Goal: Information Seeking & Learning: Find specific fact

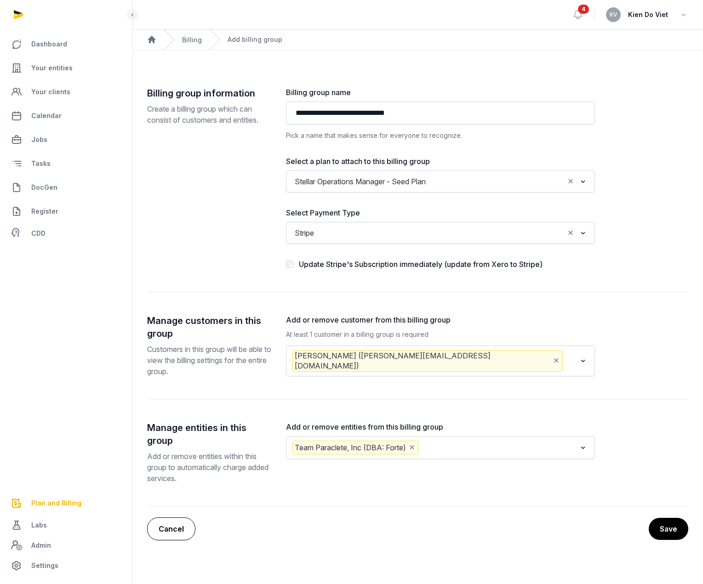
click at [172, 518] on link "Cancel" at bounding box center [171, 529] width 48 height 23
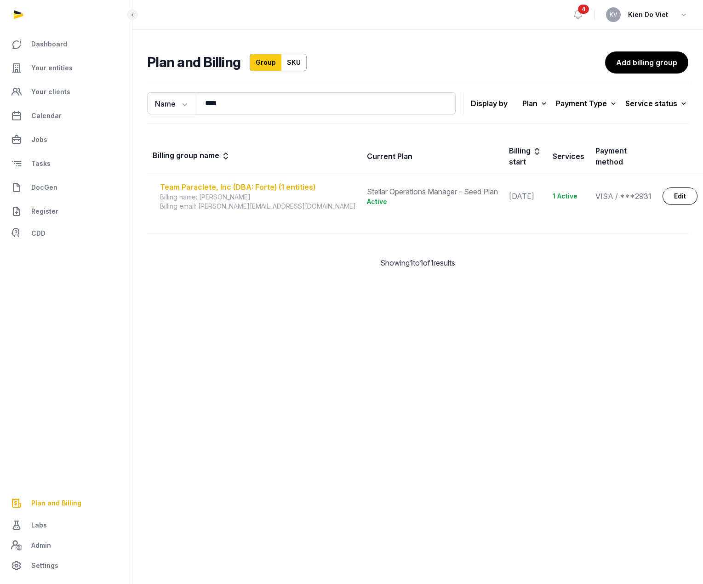
click at [269, 182] on div "Team Paraclete, Inc (DBA: Forte) (1 entities)" at bounding box center [258, 187] width 196 height 11
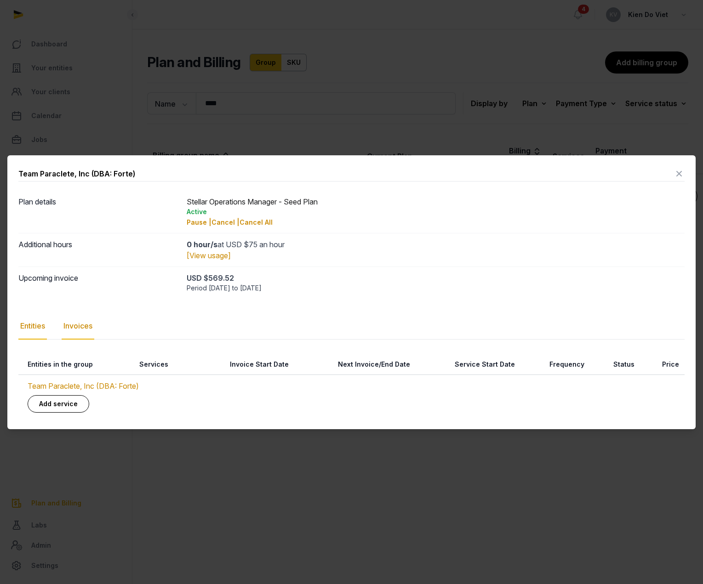
click at [90, 324] on div "Invoices" at bounding box center [78, 326] width 33 height 27
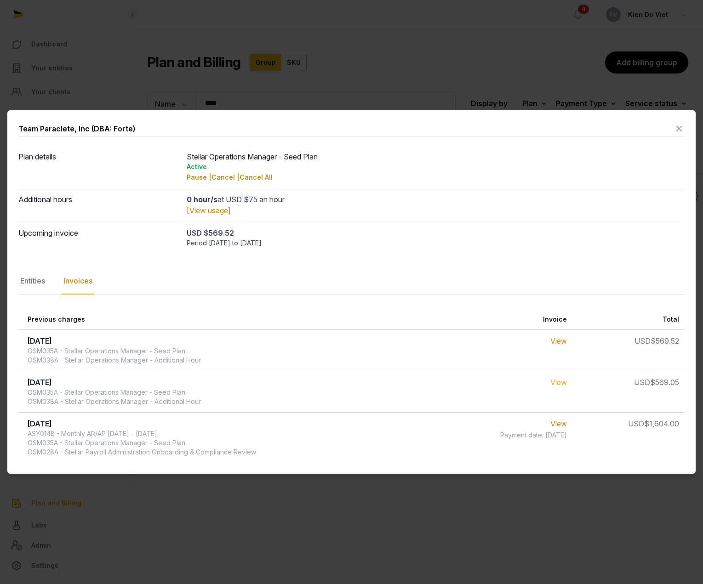
click at [556, 380] on link "View" at bounding box center [558, 382] width 17 height 9
click at [563, 344] on link "View" at bounding box center [558, 341] width 17 height 9
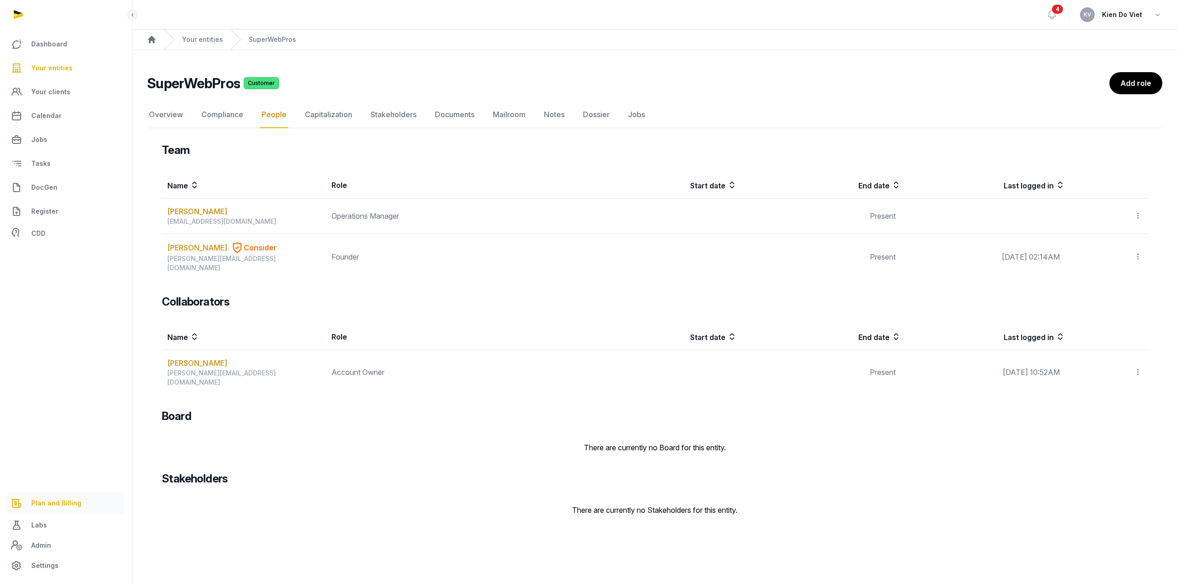
click at [61, 499] on span "Plan and Billing" at bounding box center [56, 503] width 50 height 11
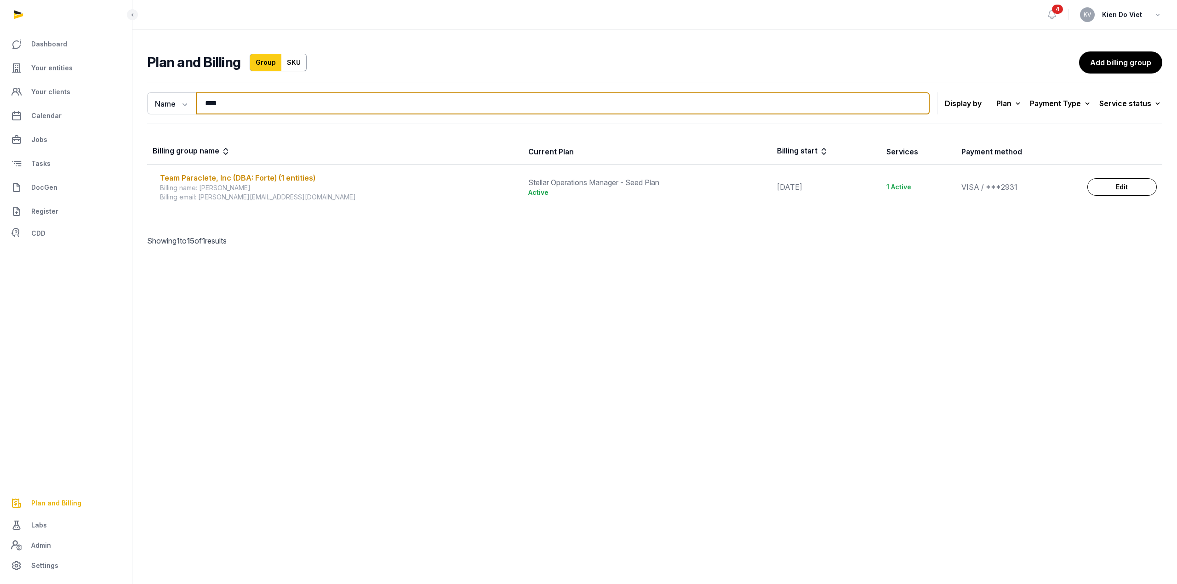
click at [286, 102] on input "****" at bounding box center [563, 103] width 734 height 22
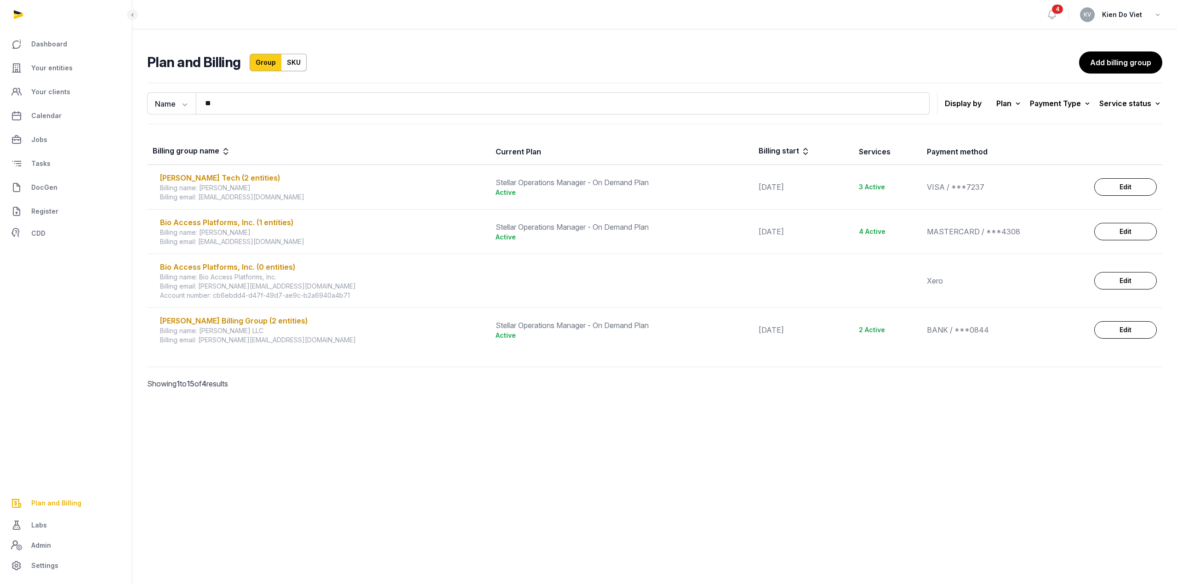
click at [336, 471] on main "Open sidebar 4 [PERSON_NAME] Do Viet Plan and Billing Group SKU Add billing gro…" at bounding box center [588, 292] width 1177 height 584
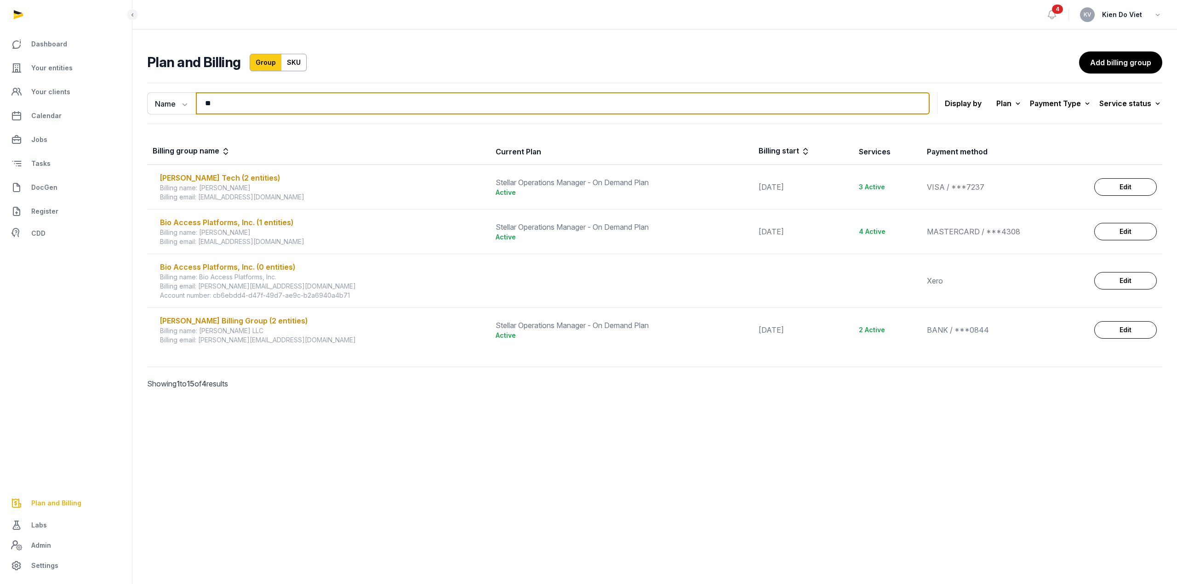
click at [228, 107] on input "**" at bounding box center [563, 103] width 734 height 22
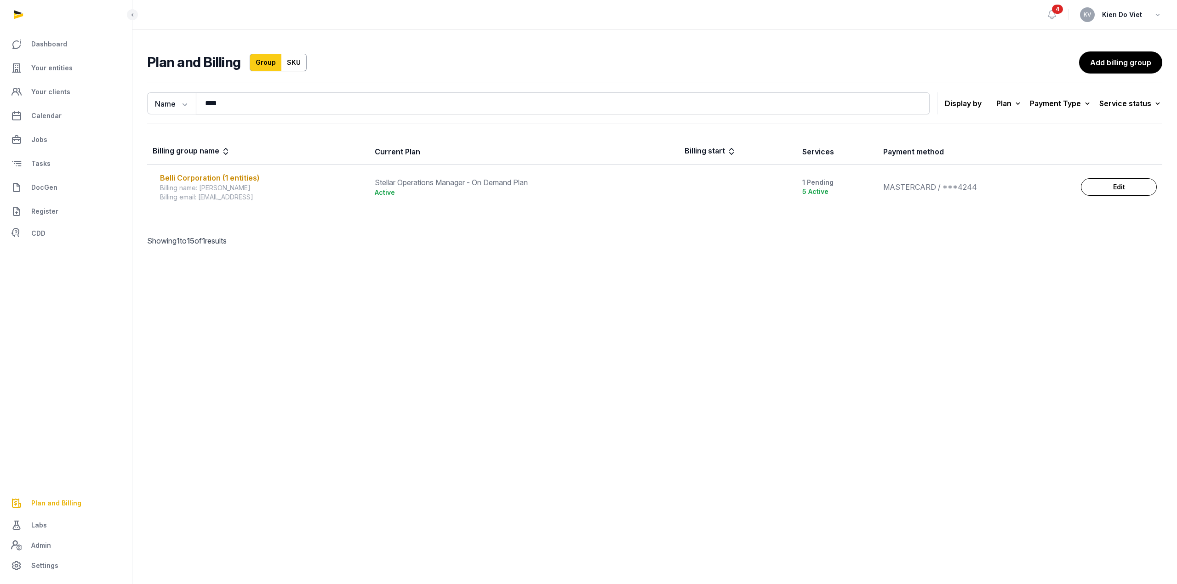
drag, startPoint x: 417, startPoint y: 373, endPoint x: 417, endPoint y: 368, distance: 5.1
click at [417, 374] on main "Open sidebar 4 [PERSON_NAME] Do Viet Plan and Billing Group SKU Add billing gro…" at bounding box center [588, 292] width 1177 height 584
drag, startPoint x: 243, startPoint y: 198, endPoint x: 200, endPoint y: 196, distance: 42.8
click at [200, 196] on div "Billing email: [EMAIL_ADDRESS]" at bounding box center [262, 197] width 204 height 9
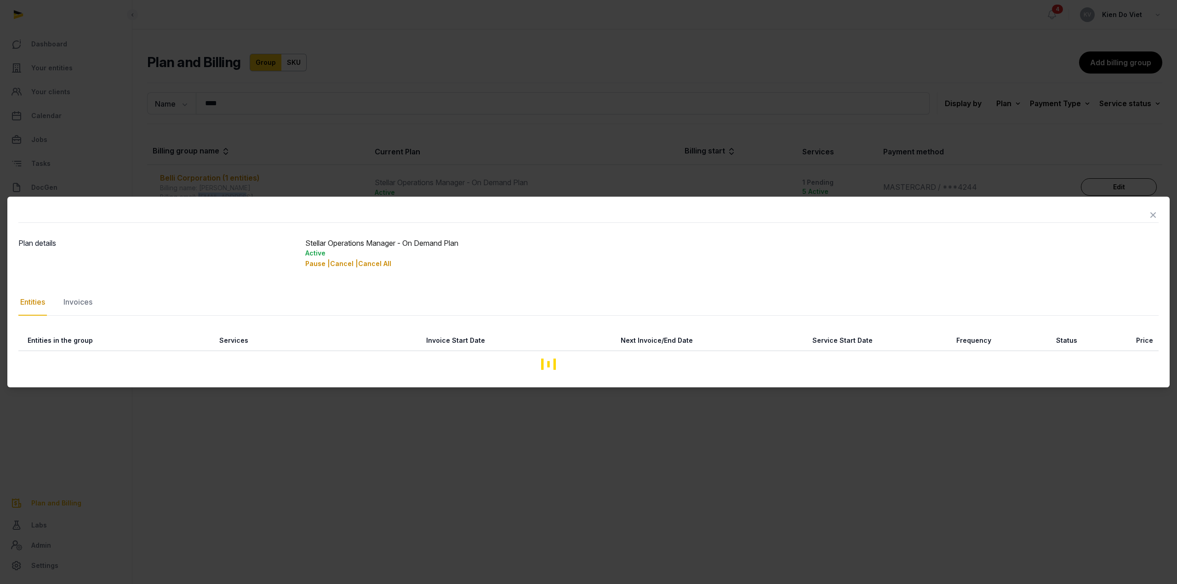
copy div "[EMAIL_ADDRESS]"
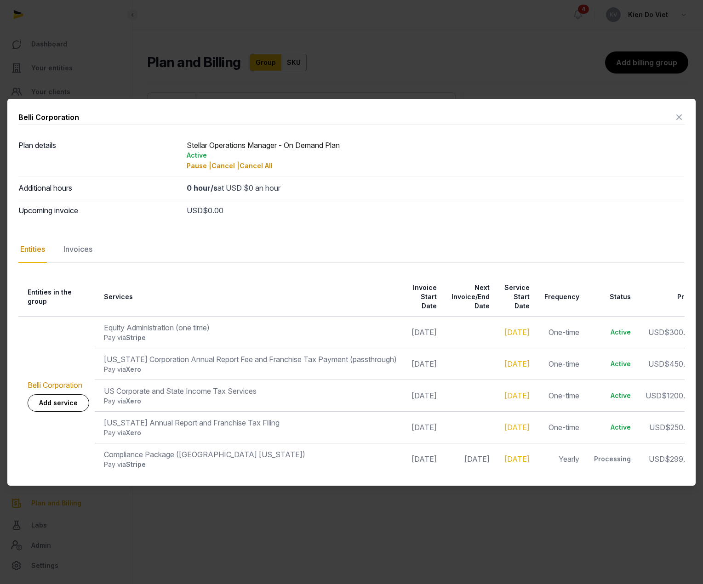
click at [681, 113] on icon at bounding box center [679, 117] width 11 height 15
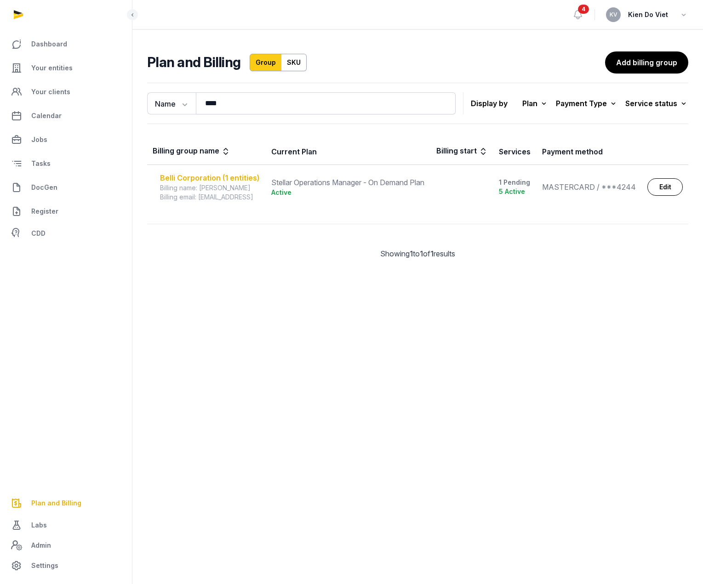
click at [194, 173] on div "Belli Corporation (1 entities)" at bounding box center [210, 177] width 100 height 11
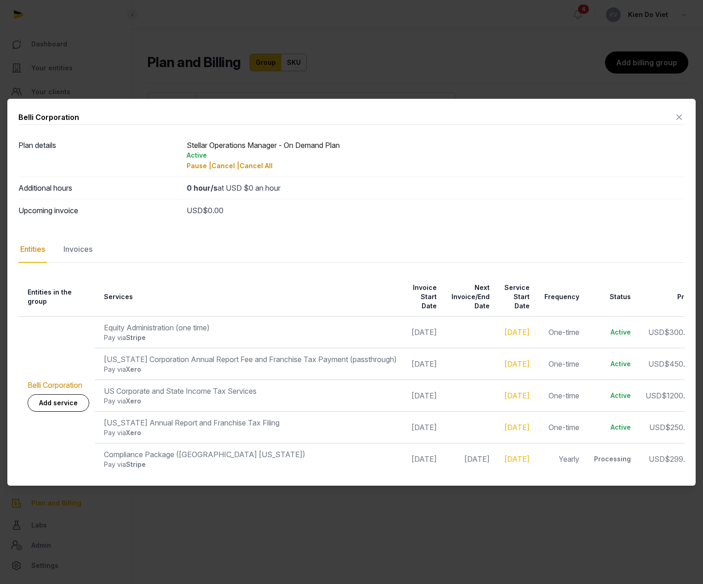
click at [678, 113] on icon at bounding box center [679, 117] width 11 height 15
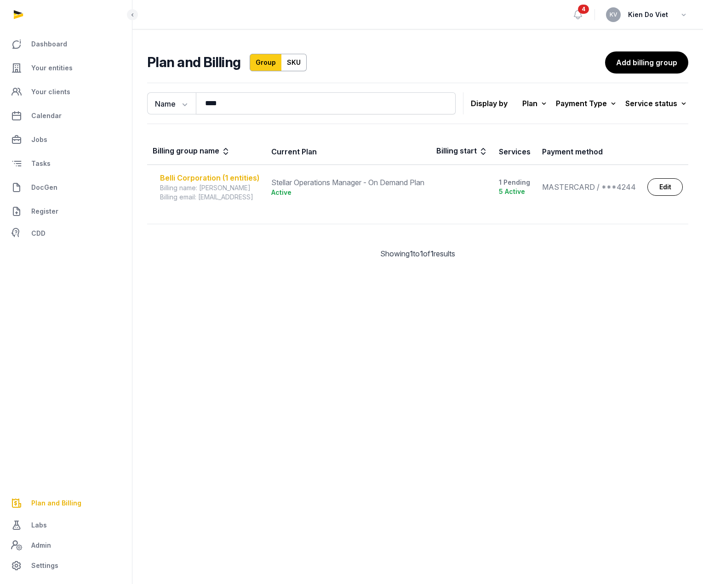
click at [200, 178] on div "Belli Corporation (1 entities)" at bounding box center [210, 177] width 100 height 11
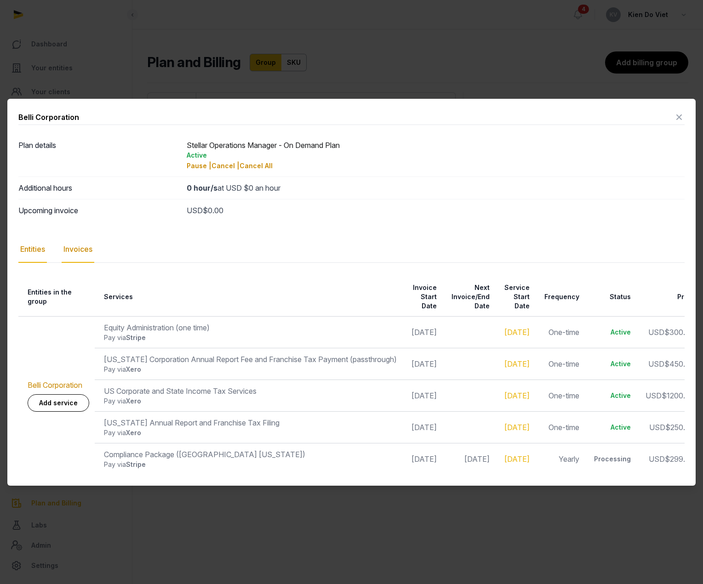
click at [80, 246] on div "Invoices" at bounding box center [78, 249] width 33 height 27
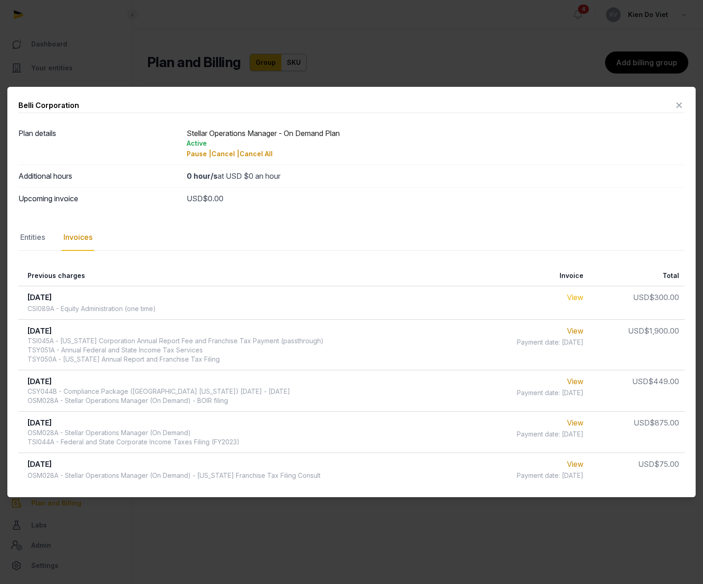
click at [577, 298] on link "View" at bounding box center [575, 297] width 17 height 9
click at [679, 106] on icon at bounding box center [679, 105] width 11 height 15
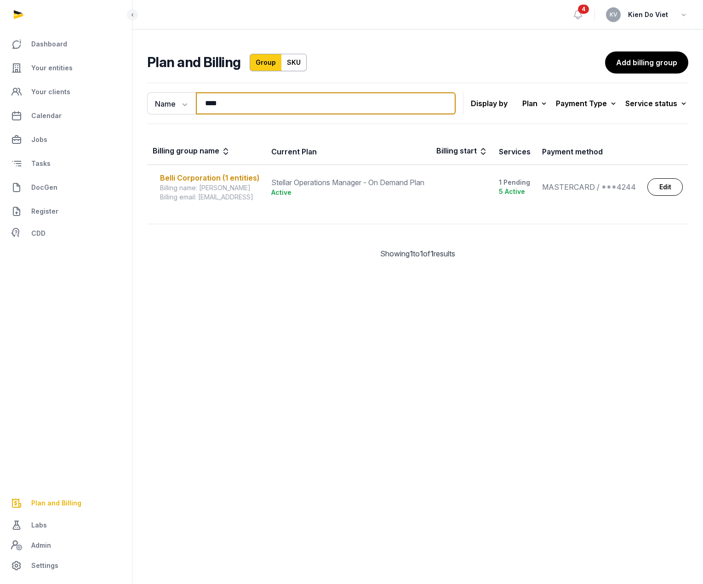
click at [278, 114] on input "****" at bounding box center [326, 103] width 260 height 22
click at [277, 113] on input "****" at bounding box center [326, 103] width 260 height 22
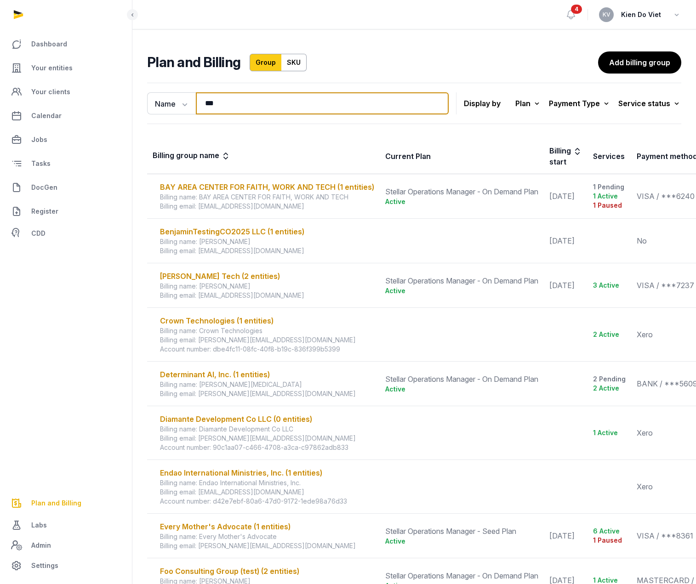
type input "**********"
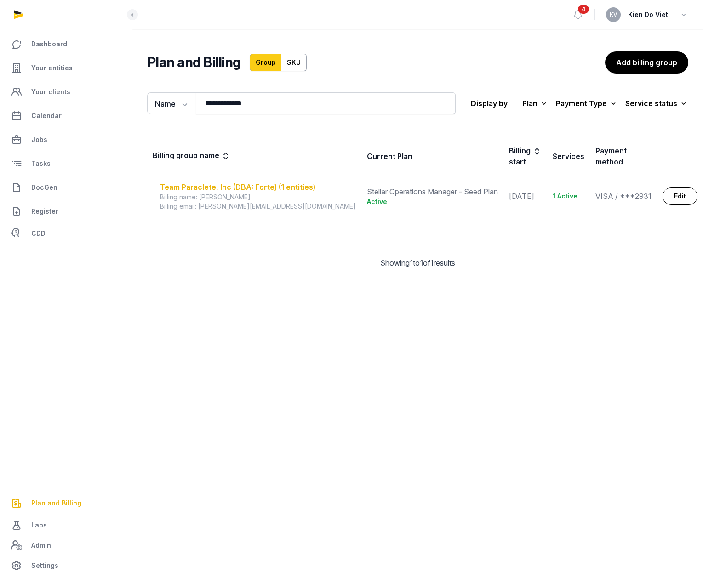
click at [287, 182] on div "Team Paraclete, Inc (DBA: Forte) (1 entities)" at bounding box center [258, 187] width 196 height 11
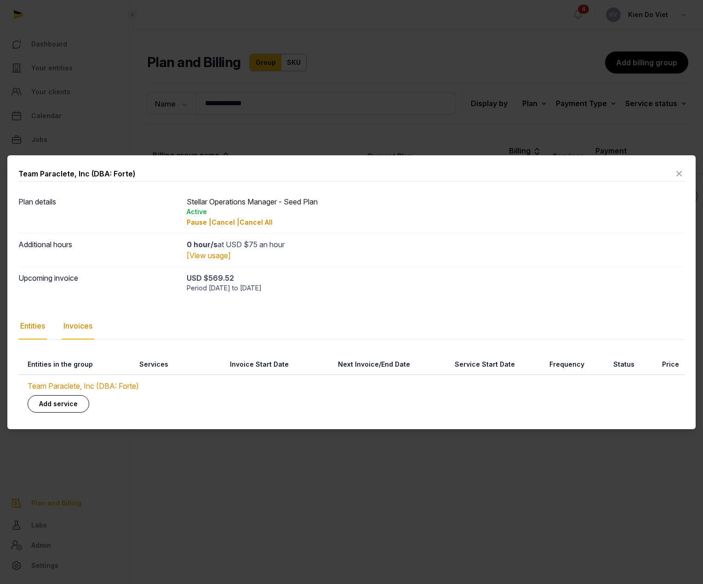
click at [88, 325] on div "Invoices" at bounding box center [78, 326] width 33 height 27
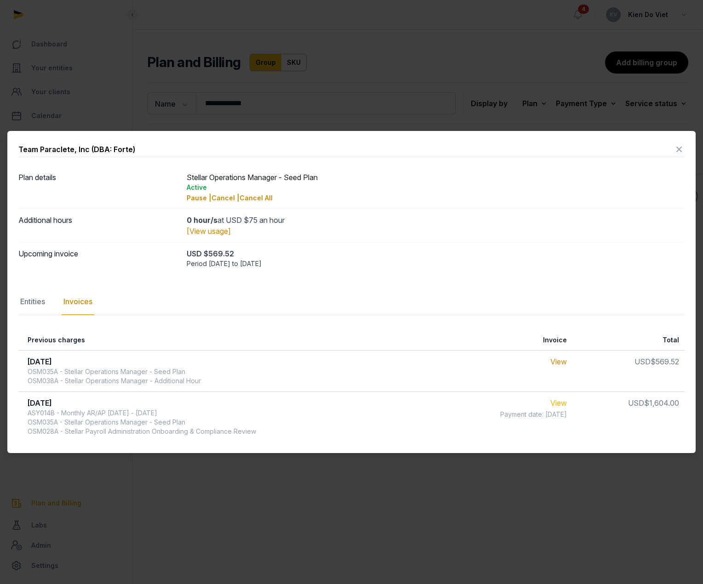
click at [561, 405] on link "View" at bounding box center [558, 403] width 17 height 9
